Goal: Task Accomplishment & Management: Use online tool/utility

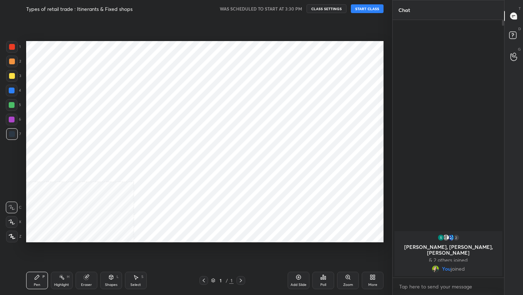
scroll to position [248, 363]
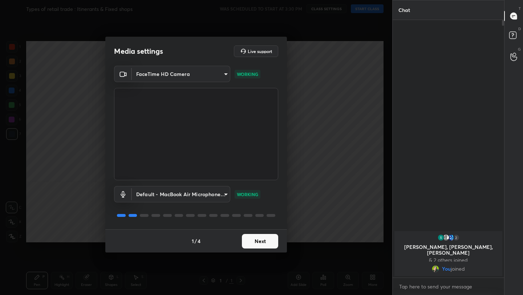
click at [265, 242] on button "Next" at bounding box center [260, 241] width 36 height 15
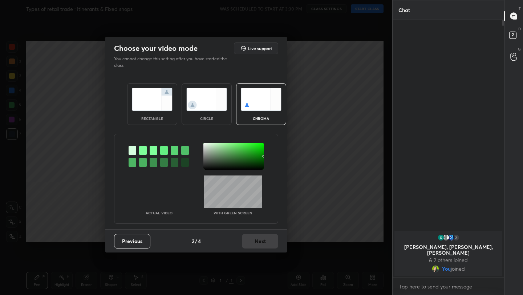
click at [160, 100] on img at bounding box center [152, 99] width 41 height 23
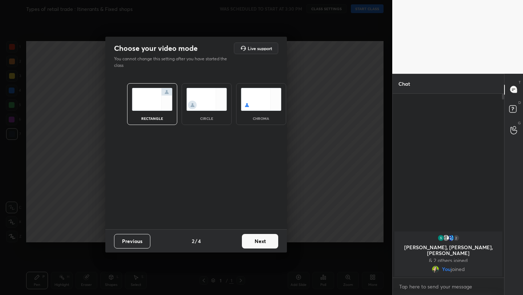
click at [268, 241] on button "Next" at bounding box center [260, 241] width 36 height 15
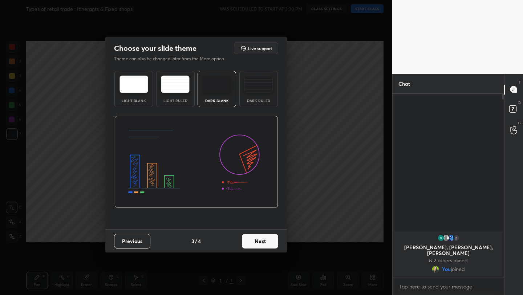
click at [270, 241] on button "Next" at bounding box center [260, 241] width 36 height 15
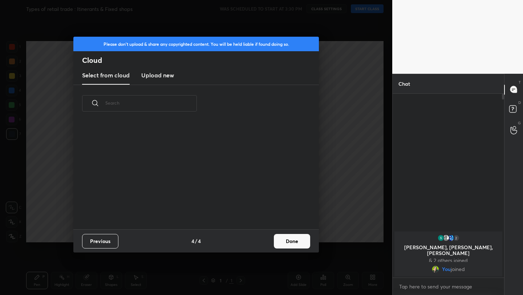
click at [294, 243] on button "Done" at bounding box center [292, 241] width 36 height 15
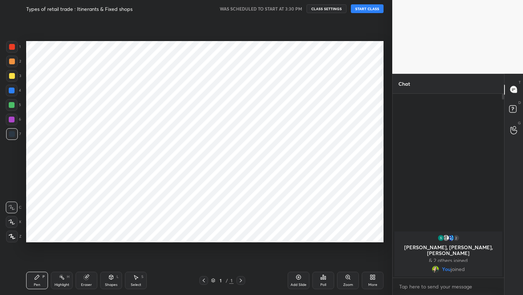
click at [370, 11] on button "START CLASS" at bounding box center [367, 8] width 33 height 9
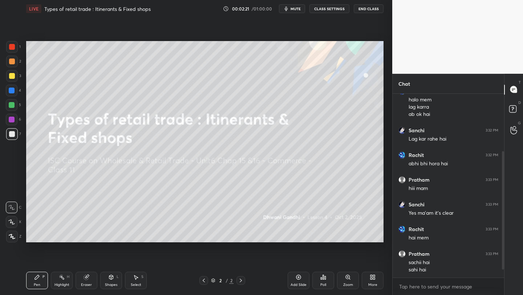
scroll to position [108, 0]
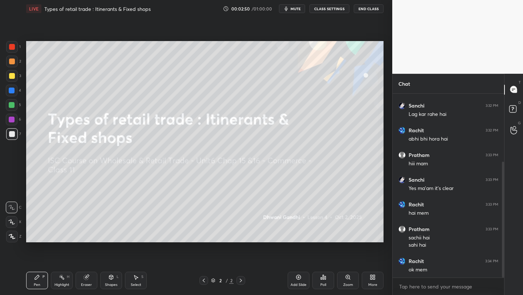
click at [376, 276] on div "More" at bounding box center [373, 280] width 22 height 17
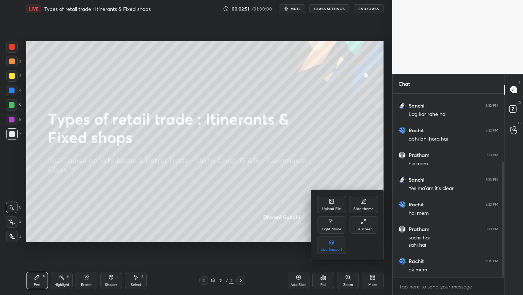
click at [334, 204] on div "Upload File" at bounding box center [331, 204] width 29 height 17
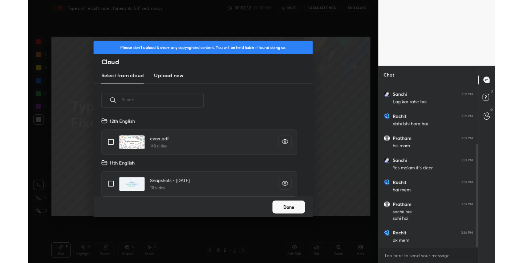
scroll to position [89, 233]
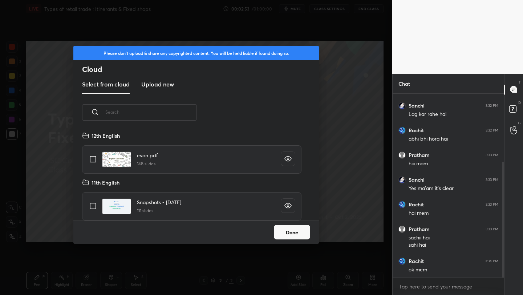
click at [158, 93] on new "Upload new" at bounding box center [157, 85] width 33 height 18
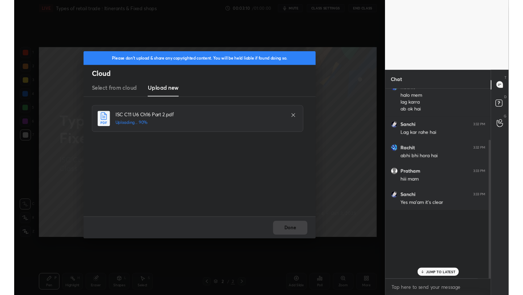
scroll to position [121, 109]
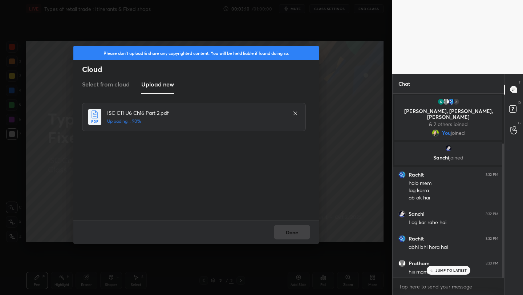
type textarea "x"
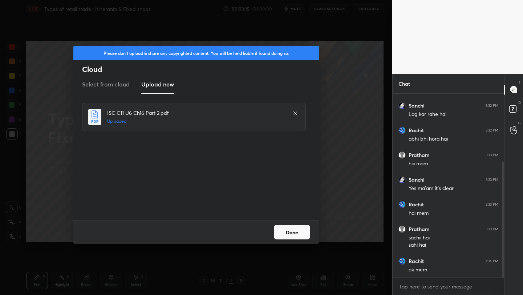
click at [295, 236] on button "Done" at bounding box center [292, 232] width 36 height 15
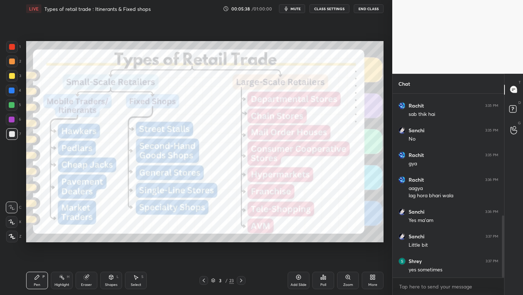
scroll to position [387, 0]
click at [303, 12] on button "mute" at bounding box center [292, 8] width 26 height 9
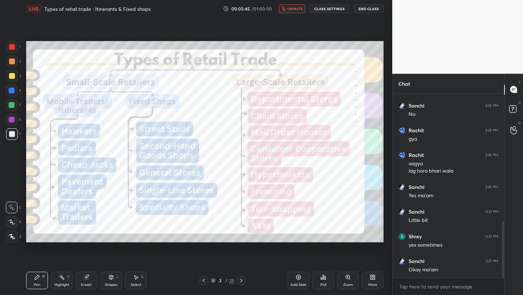
scroll to position [412, 0]
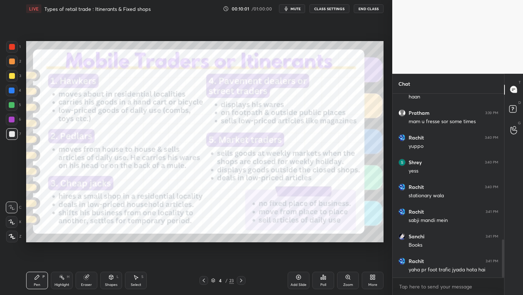
scroll to position [733, 0]
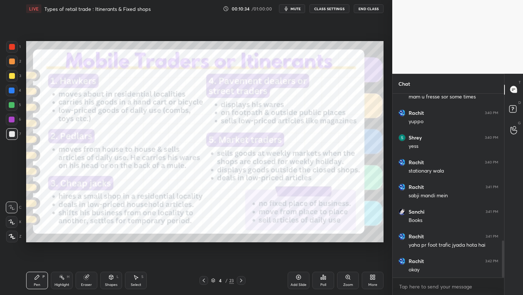
click at [295, 14] on div "LIVE Types of retail trade : Itinerants & Fixed shops 00:10:34 / 01:00:00 mute …" at bounding box center [204, 8] width 357 height 17
click at [302, 4] on div "LIVE Types of retail trade : Itinerants & Fixed shops 00:10:35 / 01:00:00 mute …" at bounding box center [204, 8] width 357 height 17
click at [298, 12] on button "mute" at bounding box center [292, 8] width 26 height 9
click at [298, 12] on button "unmute" at bounding box center [292, 8] width 26 height 9
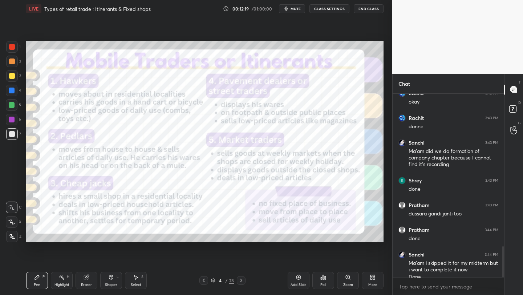
scroll to position [908, 0]
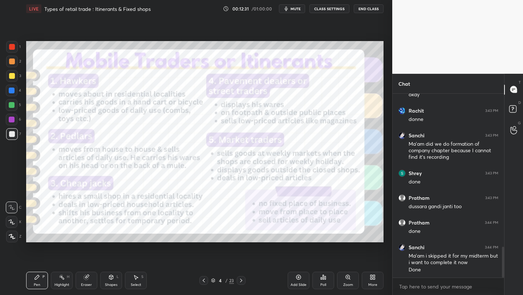
click at [298, 12] on button "mute" at bounding box center [292, 8] width 26 height 9
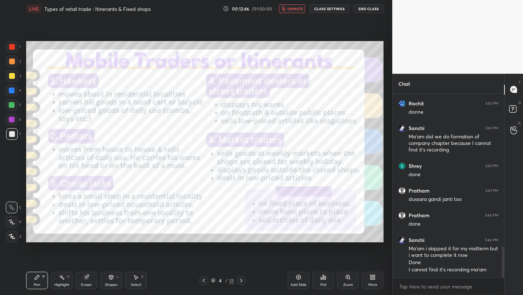
click at [298, 12] on button "unmute" at bounding box center [292, 8] width 26 height 9
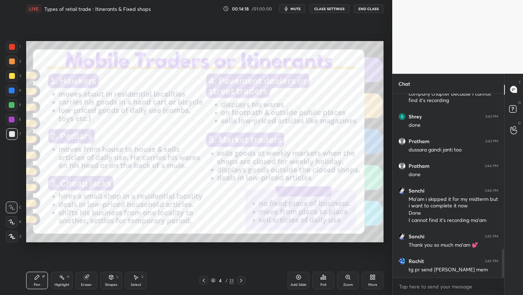
scroll to position [989, 0]
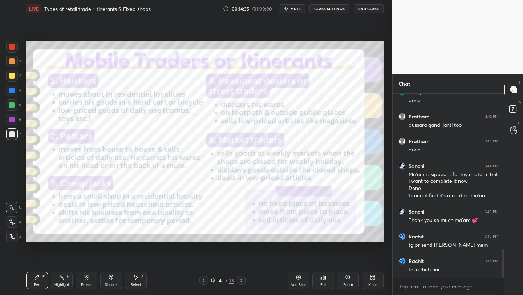
click at [298, 12] on button "mute" at bounding box center [292, 8] width 26 height 9
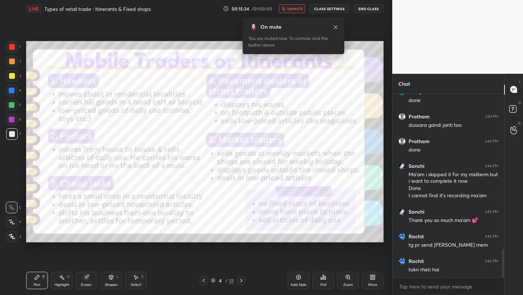
click at [298, 12] on button "unmute" at bounding box center [292, 8] width 26 height 9
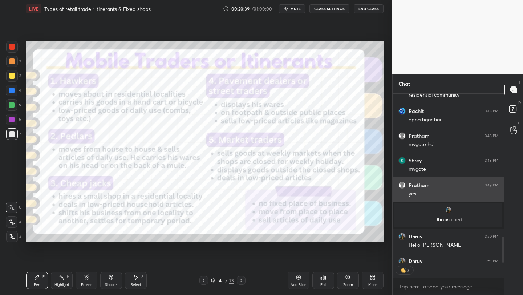
scroll to position [1041, 0]
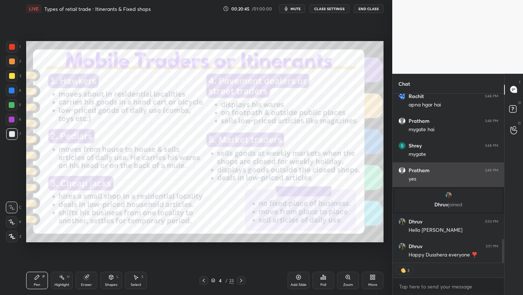
type textarea "x"
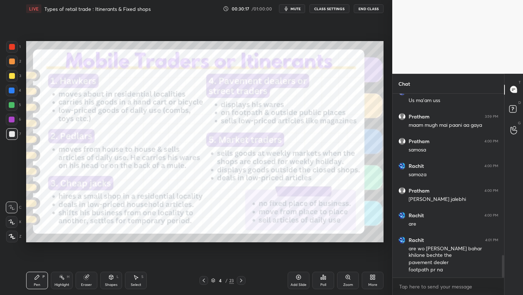
scroll to position [1319, 0]
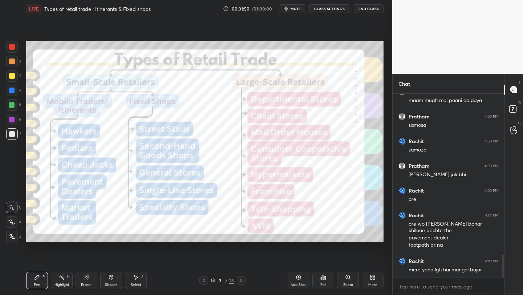
click at [14, 46] on div at bounding box center [12, 47] width 6 height 6
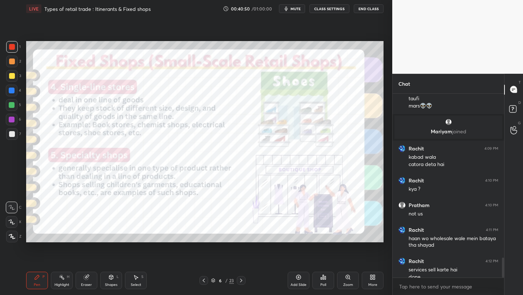
scroll to position [1509, 0]
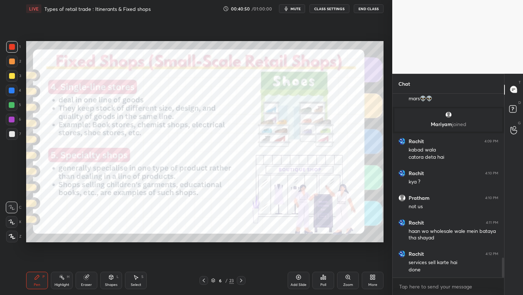
click at [213, 282] on icon at bounding box center [213, 280] width 4 height 4
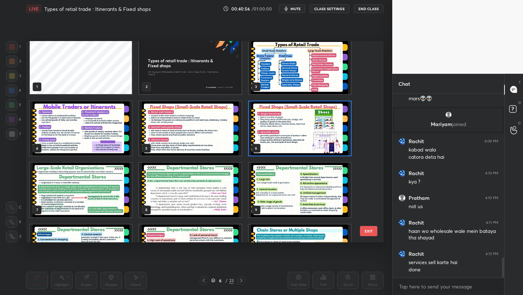
scroll to position [0, 0]
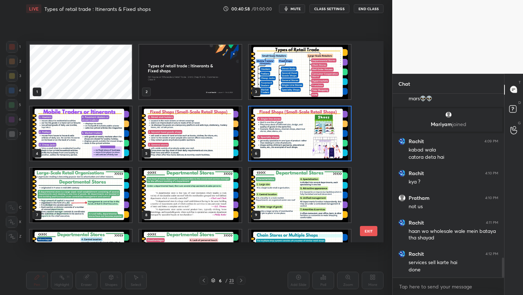
click at [276, 70] on img "grid" at bounding box center [300, 72] width 102 height 54
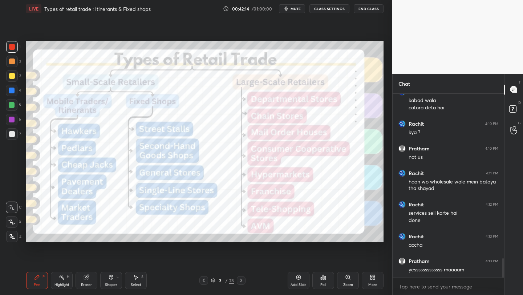
scroll to position [1583, 0]
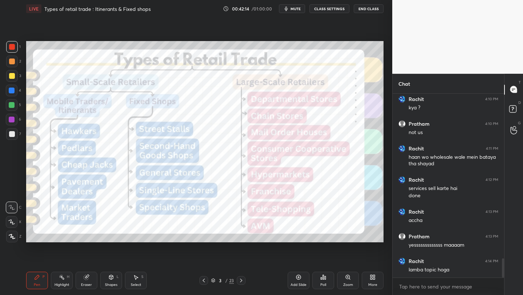
click at [213, 281] on icon at bounding box center [213, 280] width 4 height 4
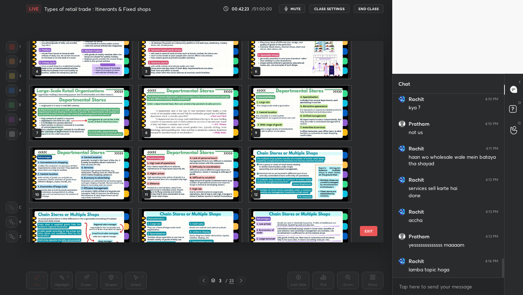
scroll to position [81, 0]
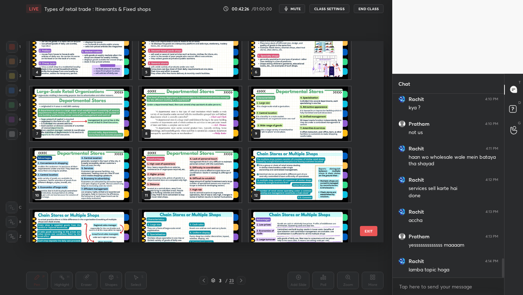
click at [113, 114] on img "grid" at bounding box center [81, 113] width 102 height 54
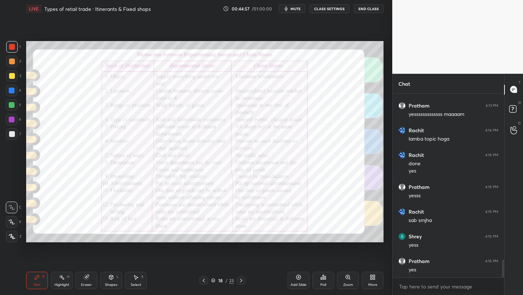
scroll to position [1738, 0]
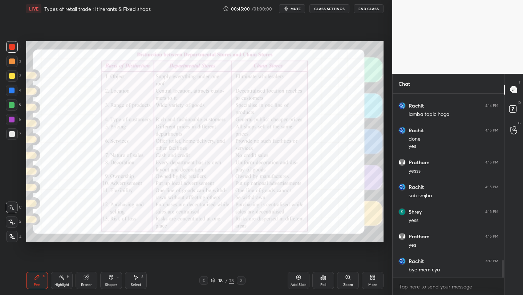
click at [363, 11] on button "End Class" at bounding box center [369, 8] width 30 height 9
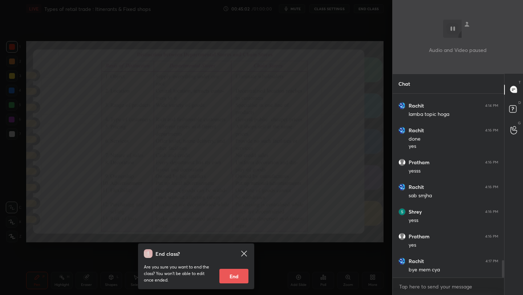
click at [244, 274] on button "End" at bounding box center [233, 276] width 29 height 15
type textarea "x"
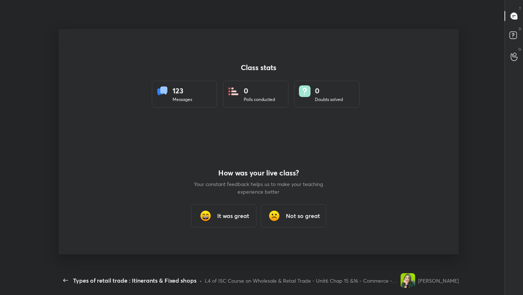
scroll to position [0, 0]
